Goal: Obtain resource: Download file/media

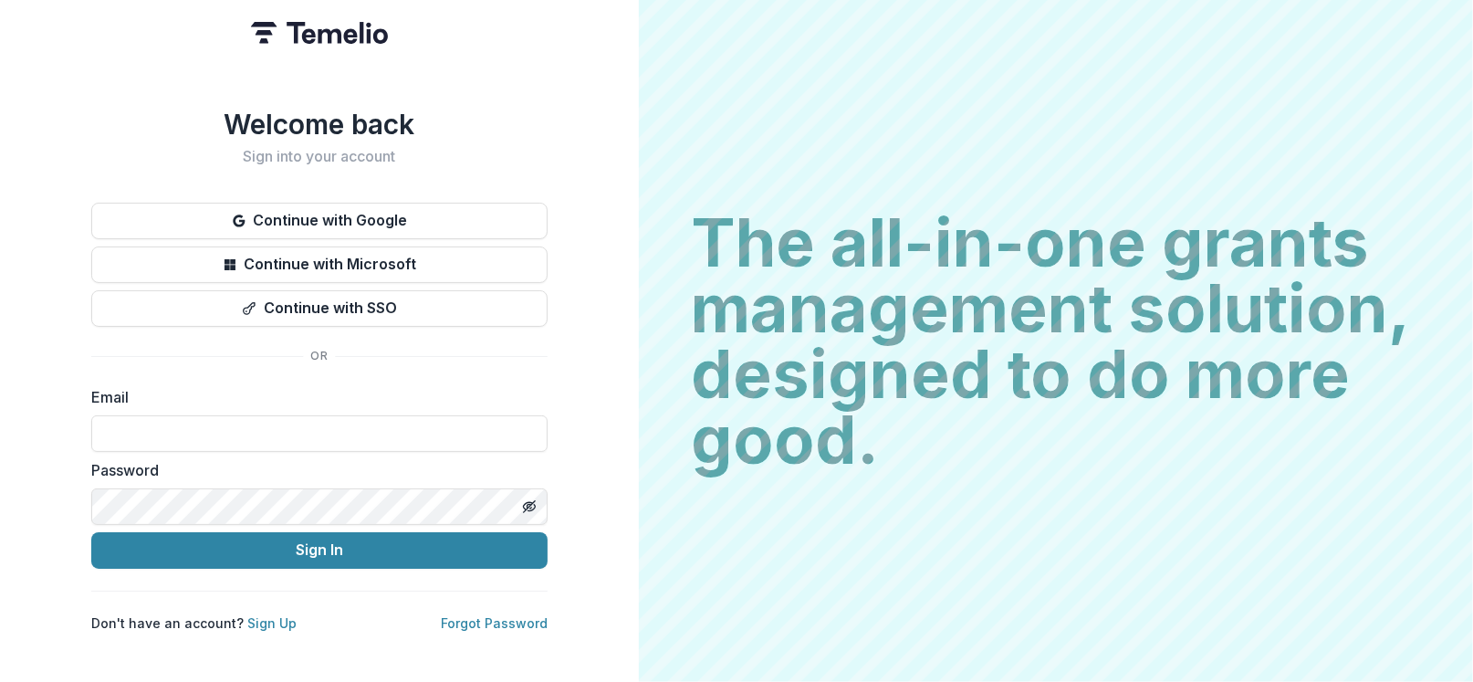
click at [253, 428] on input at bounding box center [319, 433] width 456 height 37
click at [273, 428] on input at bounding box center [319, 433] width 456 height 37
type input "**********"
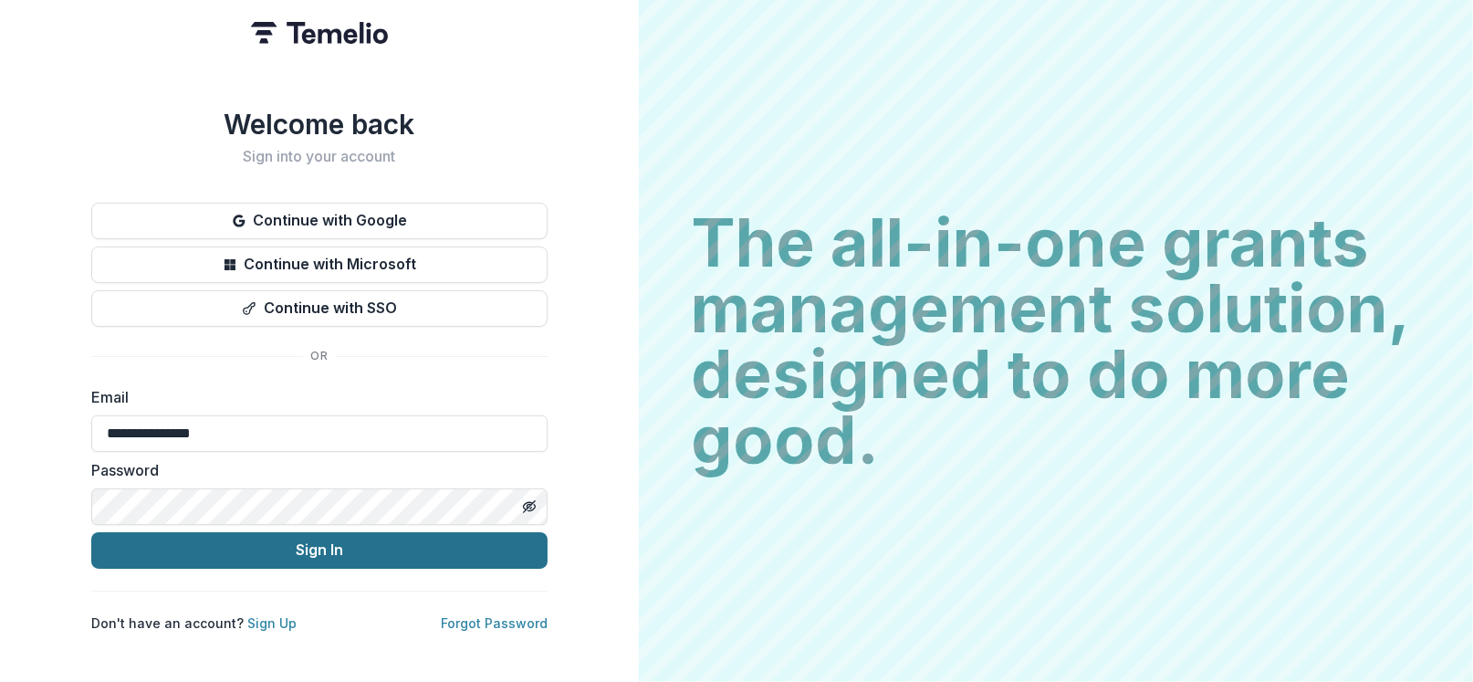
click at [275, 545] on button "Sign In" at bounding box center [319, 550] width 456 height 37
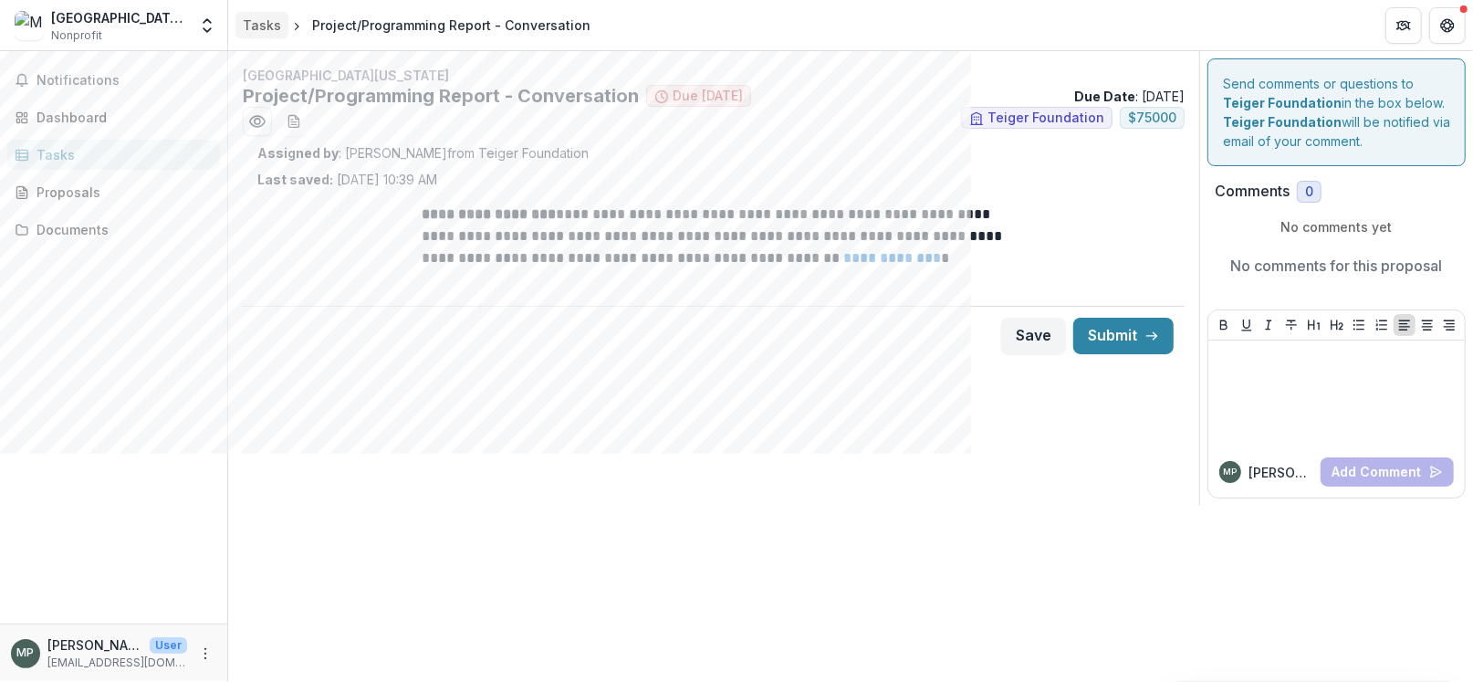
click at [261, 20] on div "Tasks" at bounding box center [262, 25] width 38 height 19
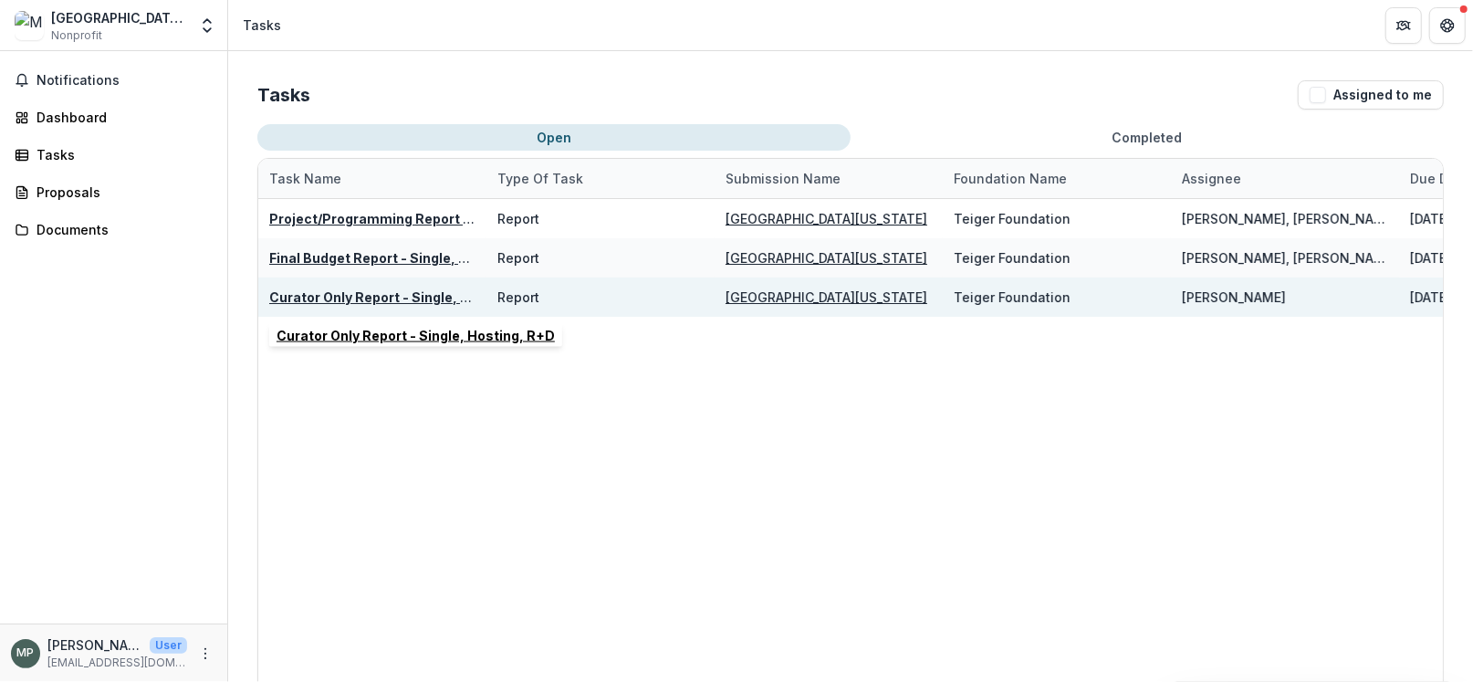
click at [348, 290] on u "Curator Only Report - Single, Hosting, R+D" at bounding box center [408, 297] width 278 height 16
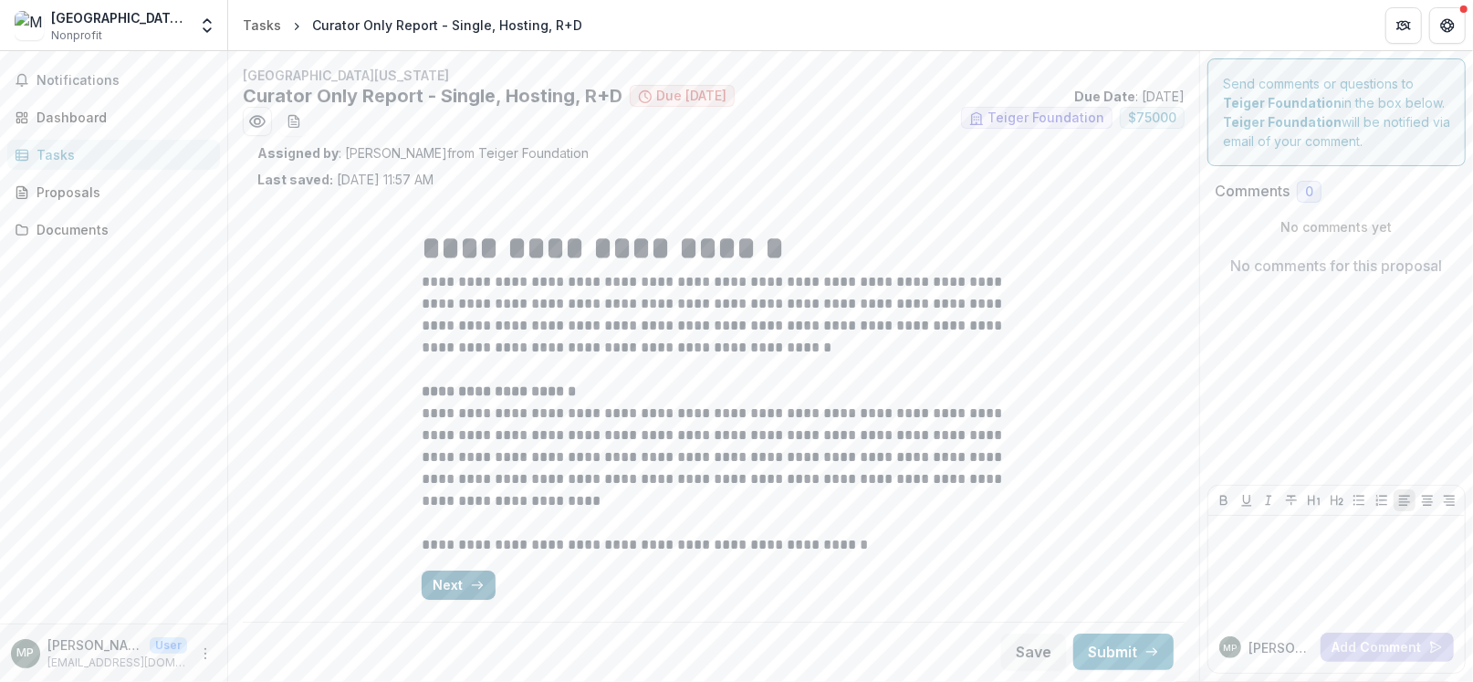
click at [461, 579] on button "Next" at bounding box center [459, 584] width 74 height 29
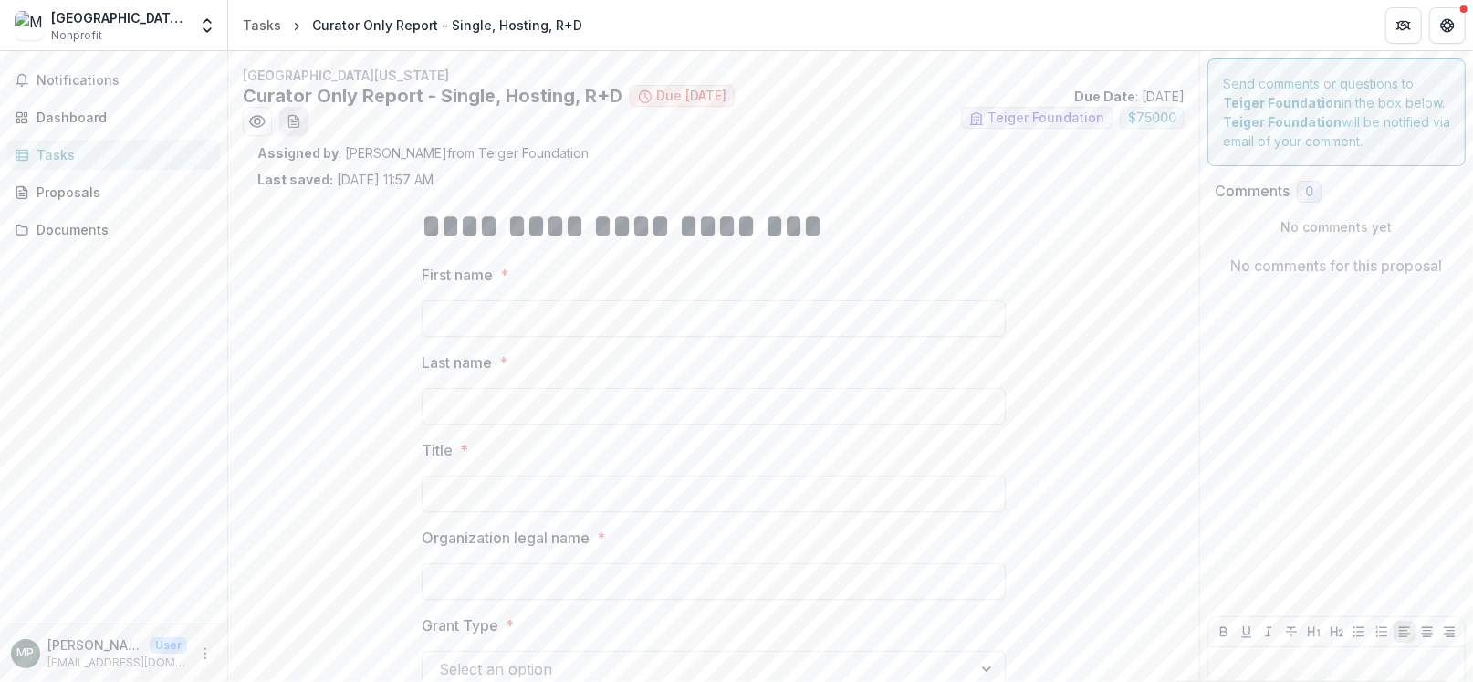
drag, startPoint x: 301, startPoint y: 235, endPoint x: 296, endPoint y: 116, distance: 118.8
click at [296, 116] on icon "download-word-button" at bounding box center [293, 122] width 10 height 12
click at [102, 416] on div "Notifications Dashboard Tasks Proposals Documents" at bounding box center [113, 337] width 227 height 572
click at [254, 24] on div "Tasks" at bounding box center [262, 25] width 38 height 19
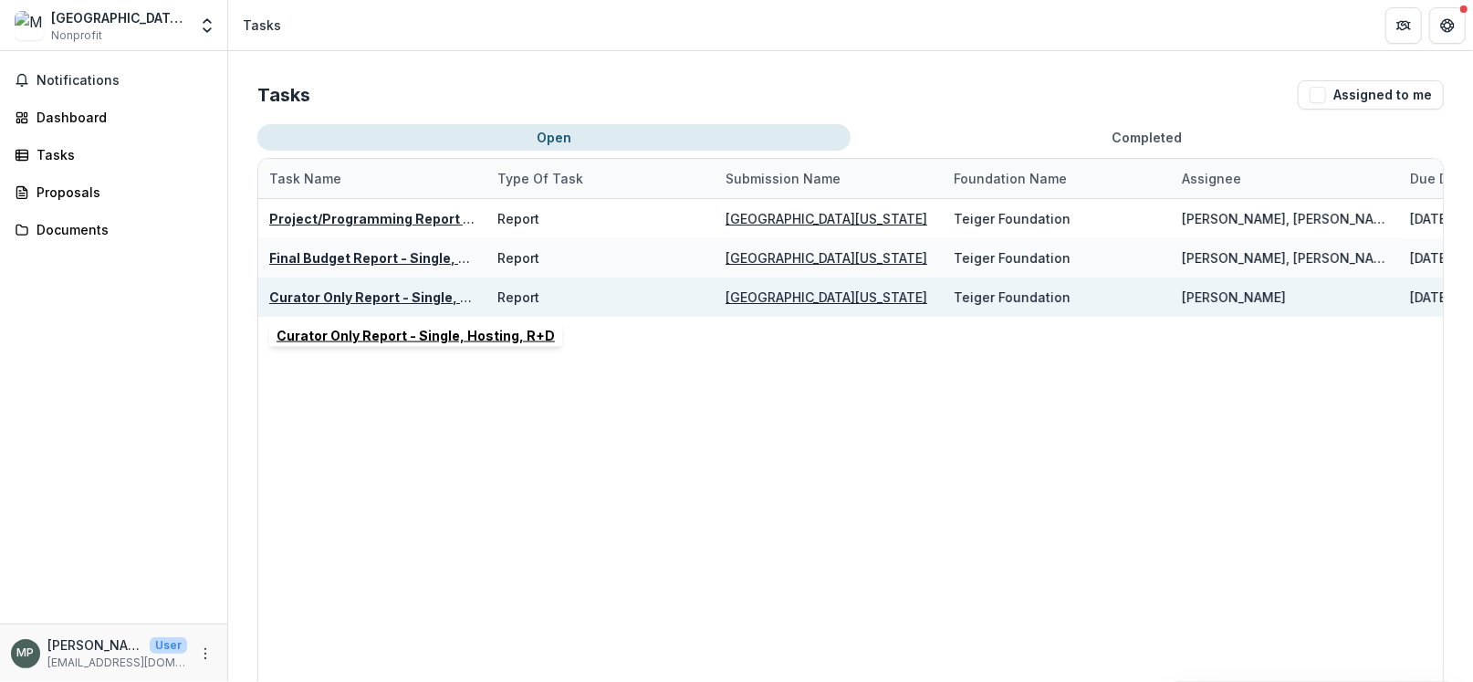
click at [362, 291] on u "Curator Only Report - Single, Hosting, R+D" at bounding box center [408, 297] width 278 height 16
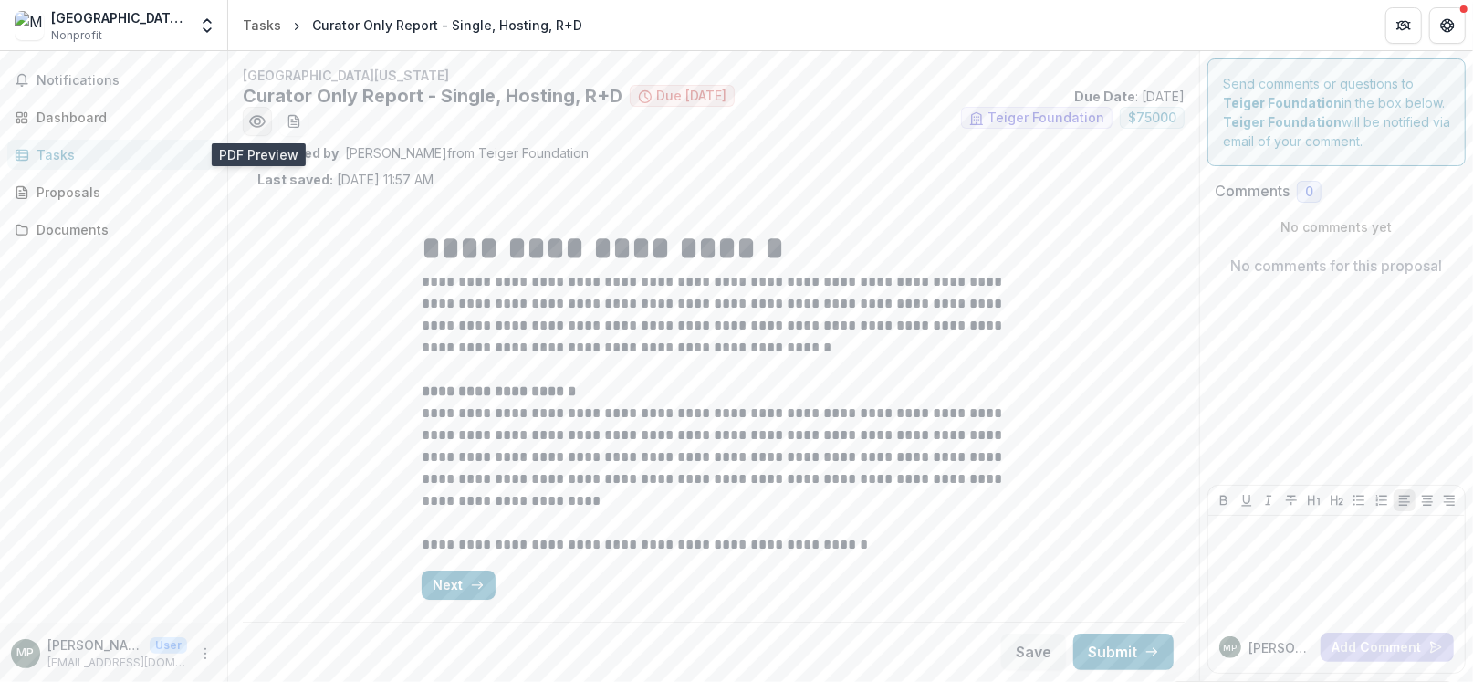
click at [245, 127] on button "Preview c12418db-b606-4a70-b962-acbf3b1c4f68.pdf" at bounding box center [257, 121] width 29 height 29
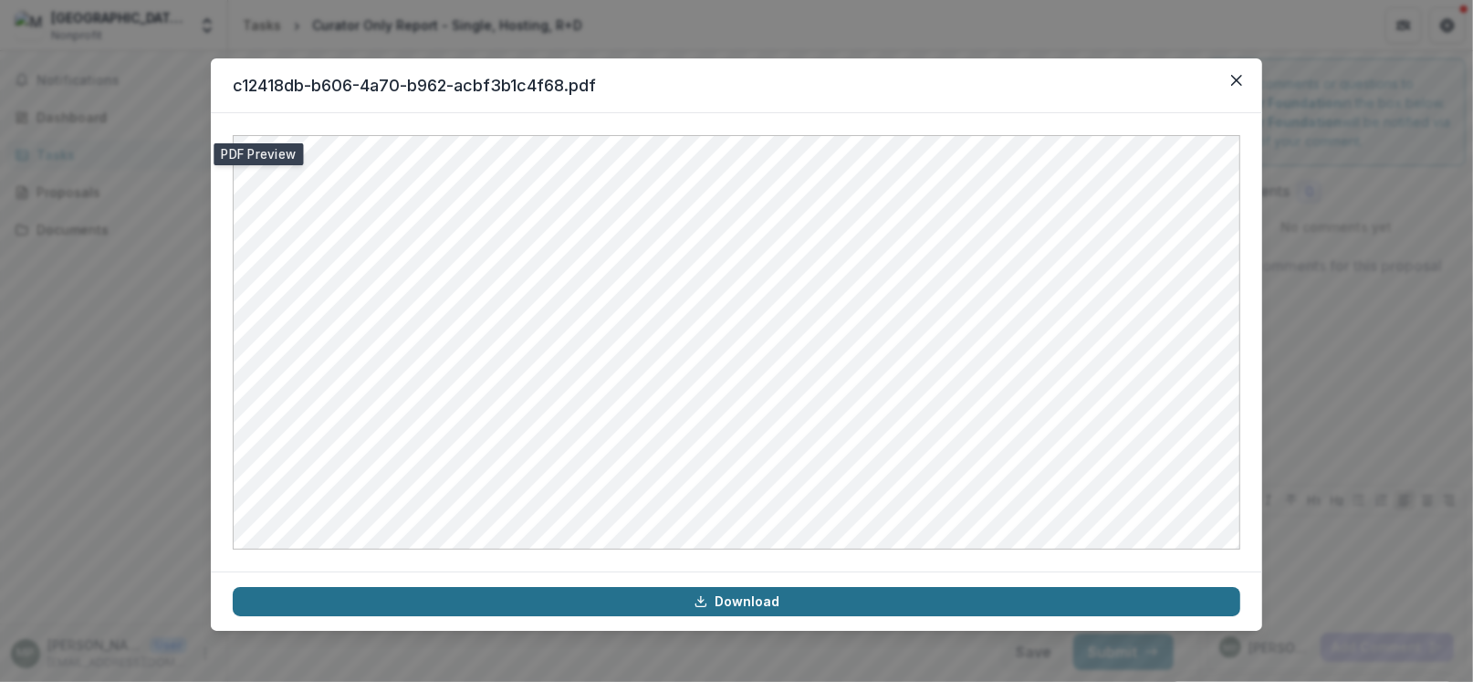
click at [704, 599] on icon at bounding box center [701, 601] width 15 height 15
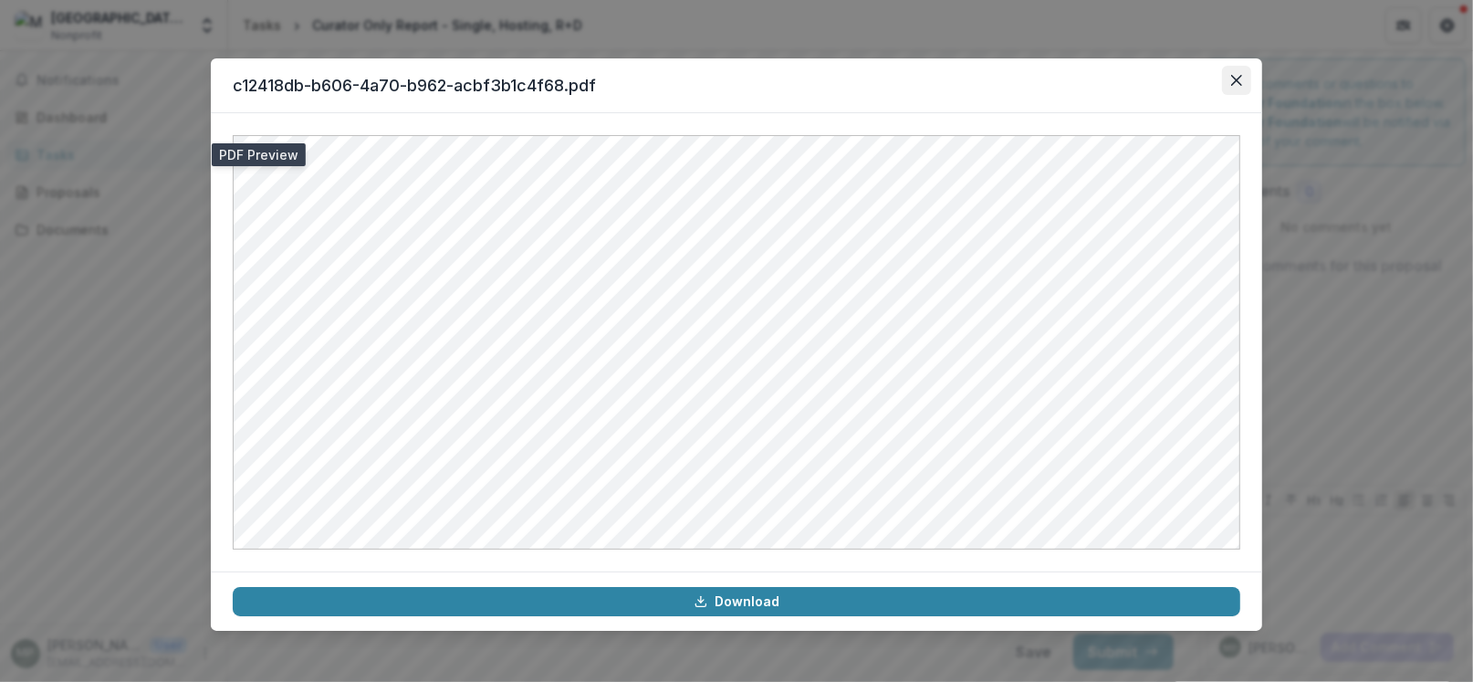
click at [1231, 77] on icon "Close" at bounding box center [1236, 80] width 11 height 11
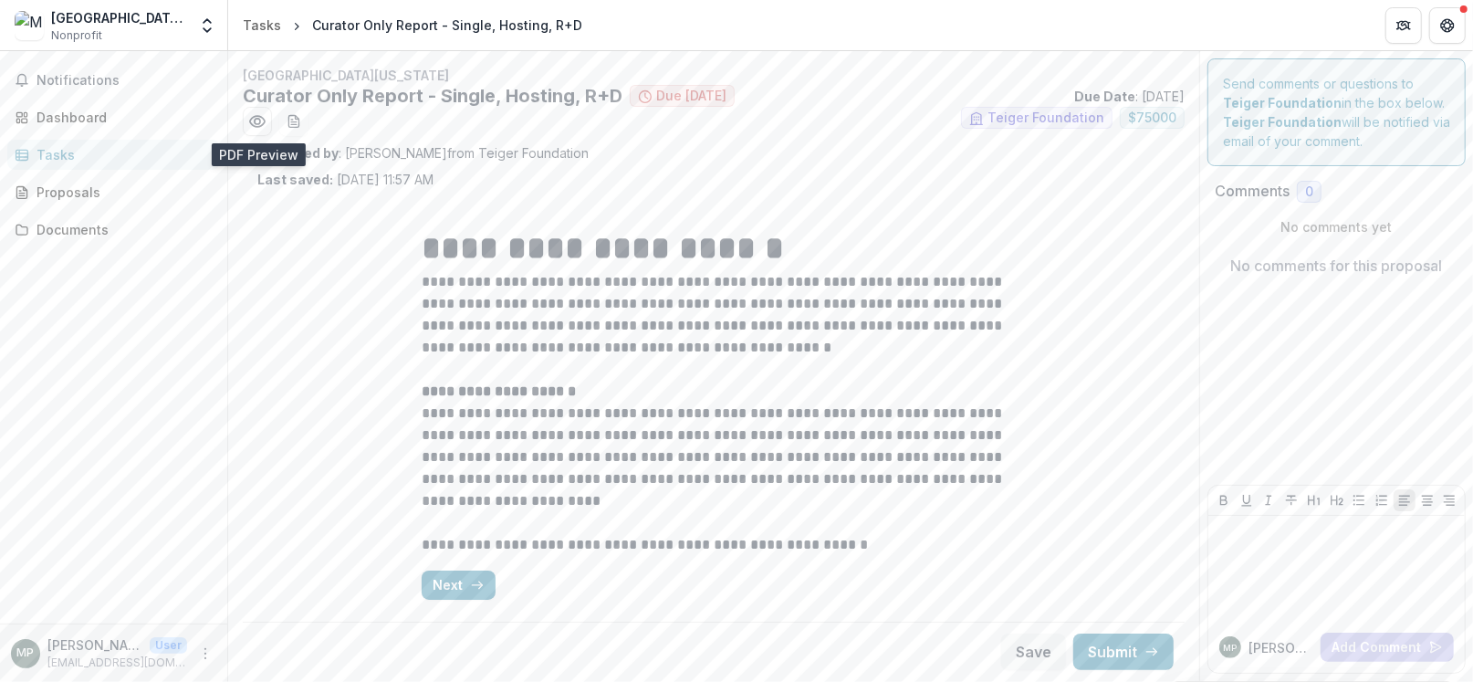
click at [243, 107] on button "Preview c12418db-b606-4a70-b962-acbf3b1c4f68.pdf" at bounding box center [257, 121] width 29 height 29
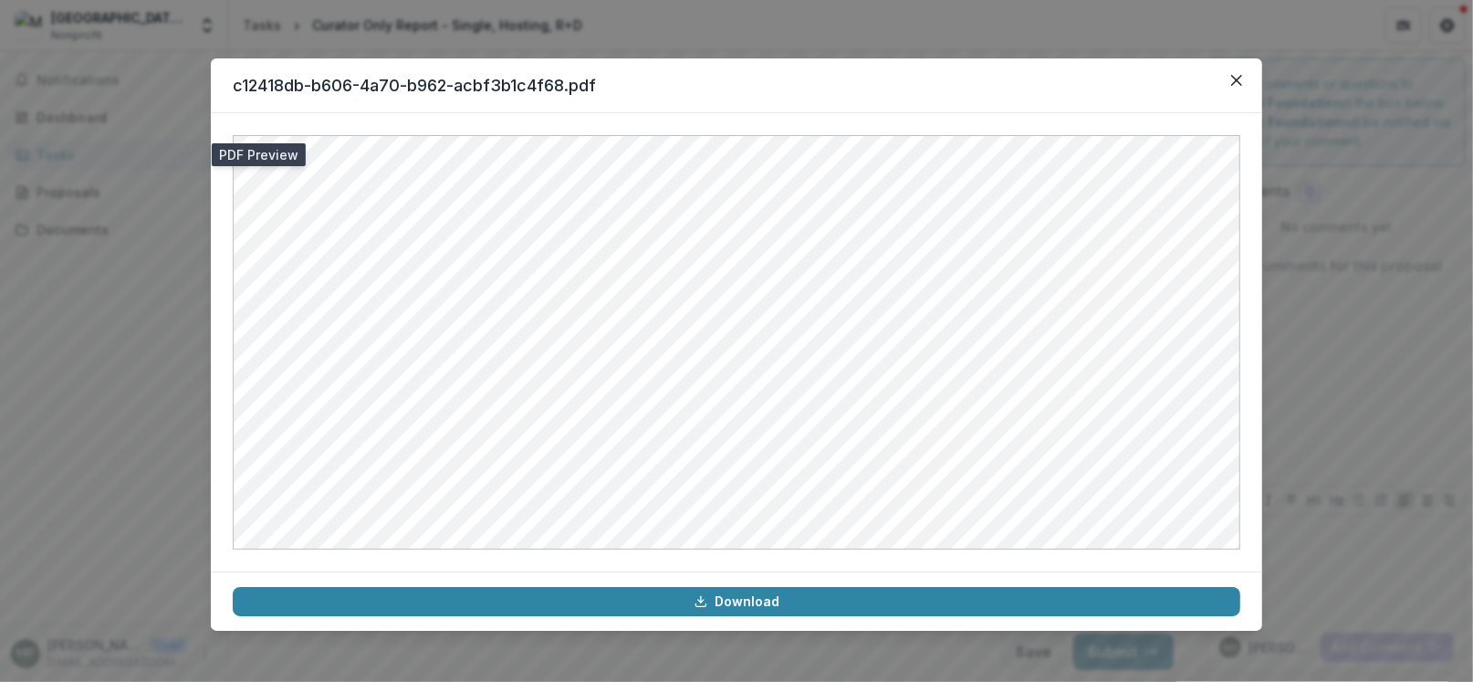
click at [1222, 66] on button "Close" at bounding box center [1236, 80] width 29 height 29
